Goal: Complete application form: Complete application form

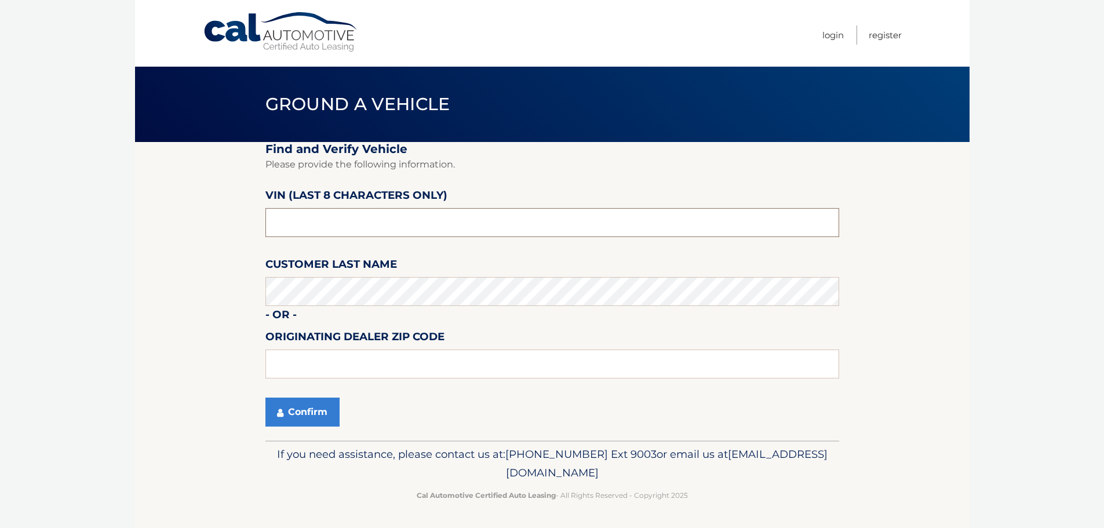
click at [315, 222] on input "text" at bounding box center [552, 222] width 574 height 29
click at [184, 199] on section "Find and Verify Vehicle Please provide the following information. VIN (last 8 c…" at bounding box center [552, 291] width 834 height 298
click at [360, 224] on input "text" at bounding box center [552, 222] width 574 height 29
click at [359, 224] on input "text" at bounding box center [552, 222] width 574 height 29
click at [369, 233] on input "text" at bounding box center [552, 222] width 574 height 29
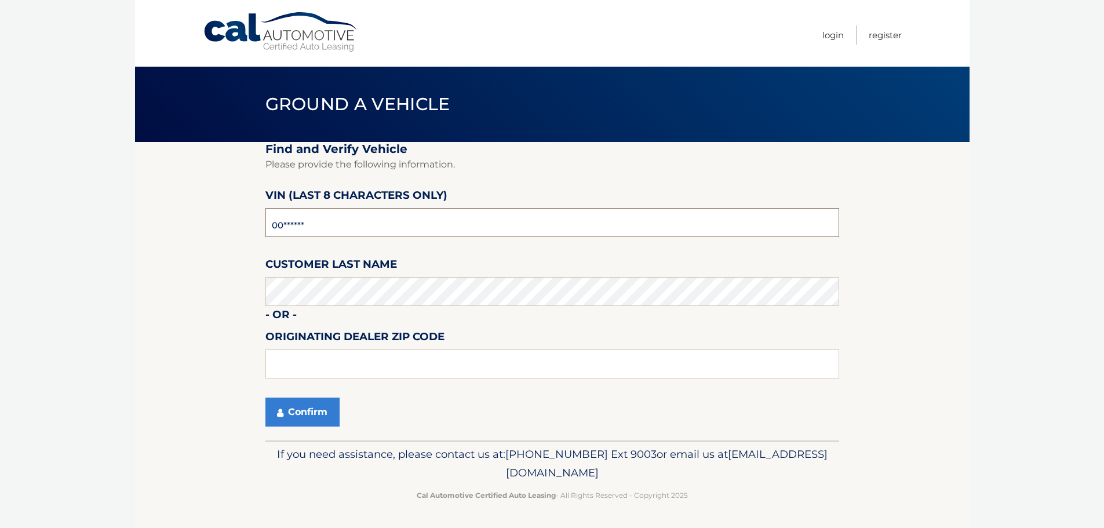
type input "0*******"
type input "n*******"
type input "NL003588"
type input "07747"
click at [312, 411] on button "Confirm" at bounding box center [302, 411] width 74 height 29
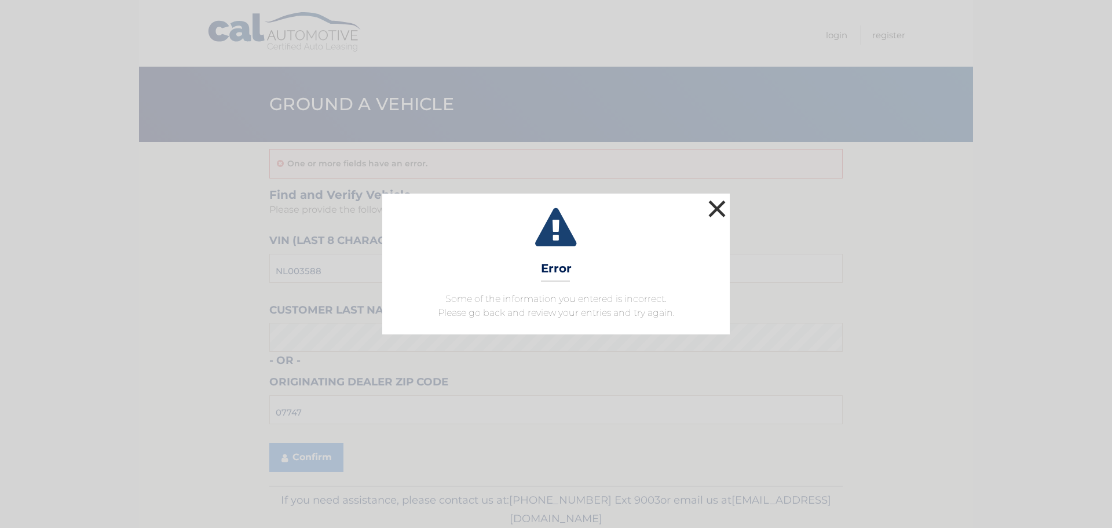
click at [718, 209] on button "×" at bounding box center [717, 208] width 23 height 23
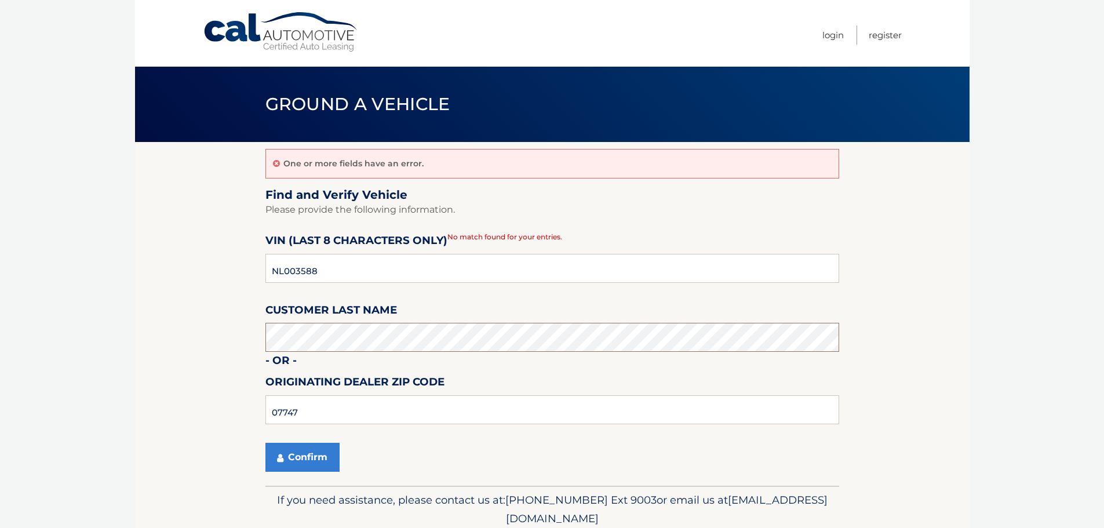
click at [18, 346] on body "Cal Automotive Menu Login Register Ground a Vehicle" at bounding box center [552, 264] width 1104 height 528
click at [312, 457] on button "Confirm" at bounding box center [302, 457] width 74 height 29
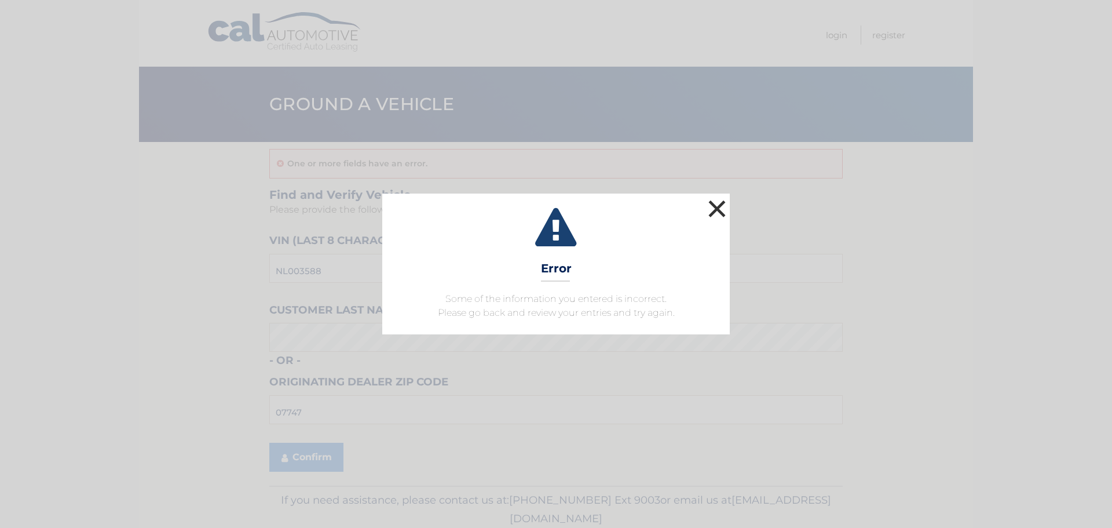
click at [720, 206] on button "×" at bounding box center [717, 208] width 23 height 23
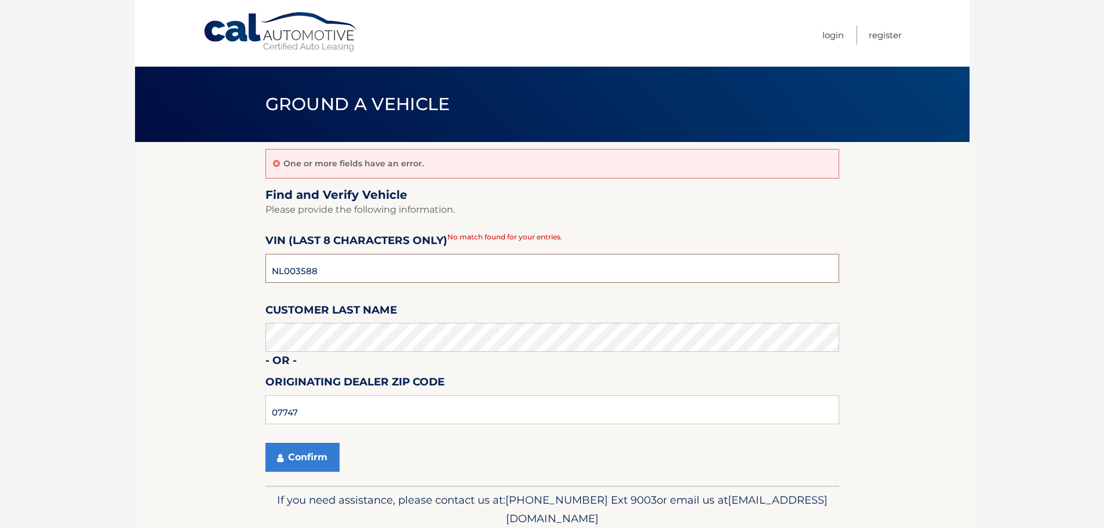
drag, startPoint x: 403, startPoint y: 272, endPoint x: 61, endPoint y: 261, distance: 342.0
click at [65, 262] on body "Cal Automotive Menu Login Register Ground a Vehicle" at bounding box center [552, 264] width 1104 height 528
type input "5*******"
type input "NL003588"
click at [285, 457] on button "Confirm" at bounding box center [302, 457] width 74 height 29
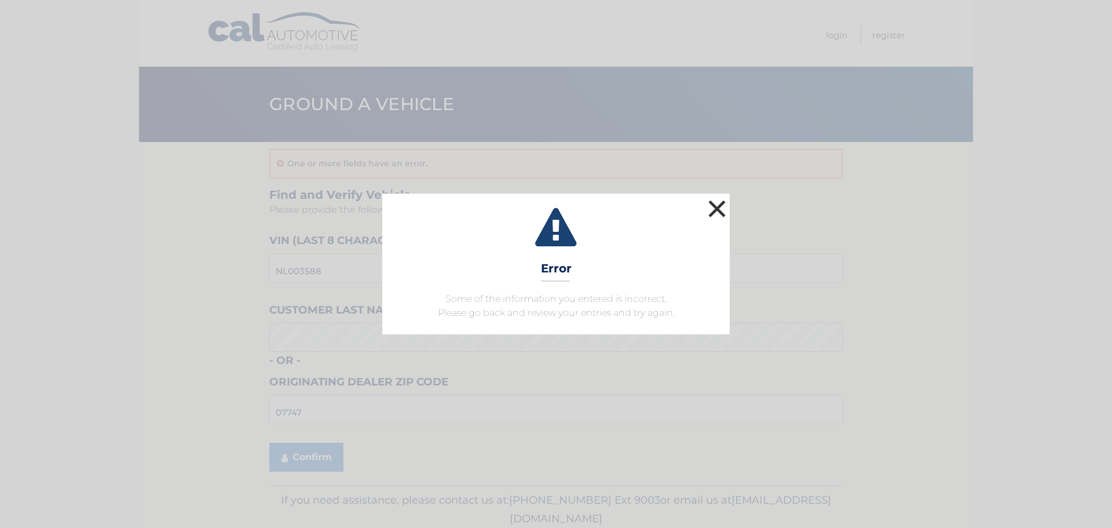
click at [723, 213] on button "×" at bounding box center [717, 208] width 23 height 23
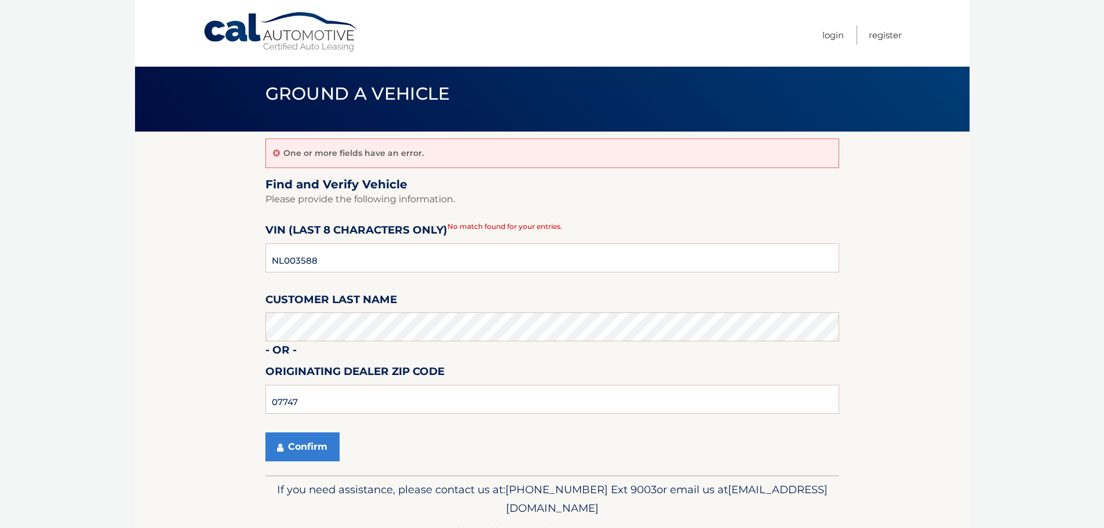
scroll to position [46, 0]
